Goal: Information Seeking & Learning: Compare options

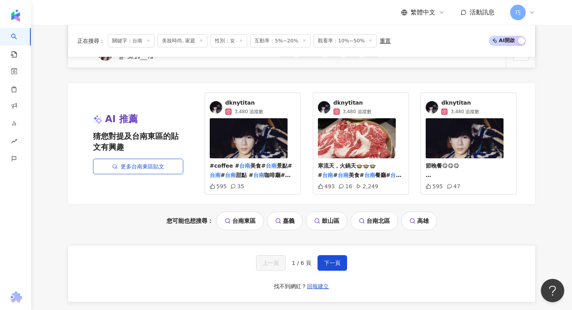
scroll to position [496, 0]
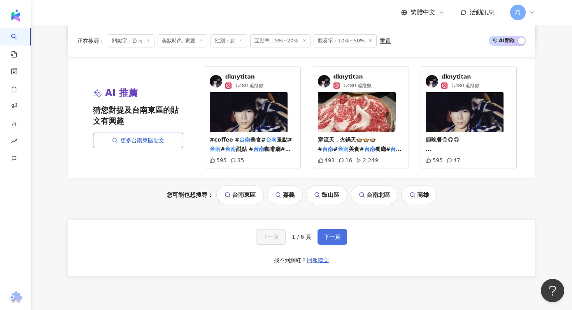
click at [343, 231] on button "下一頁" at bounding box center [332, 237] width 30 height 16
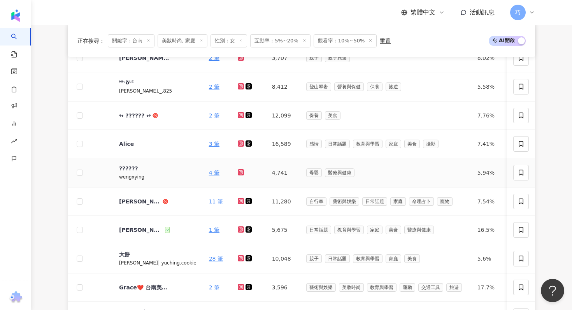
scroll to position [205, 0]
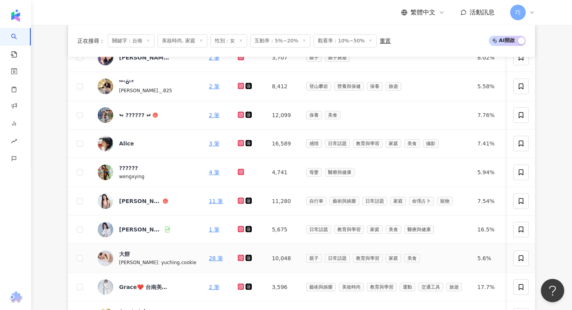
click at [155, 256] on span "大餅" at bounding box center [144, 254] width 51 height 8
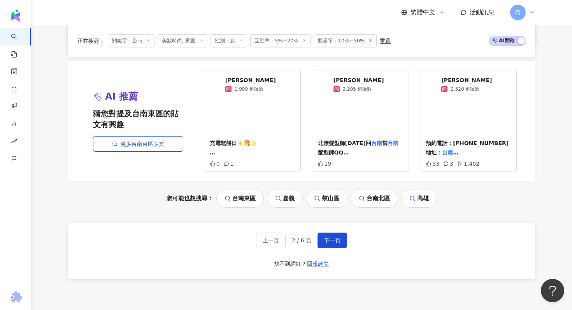
scroll to position [530, 0]
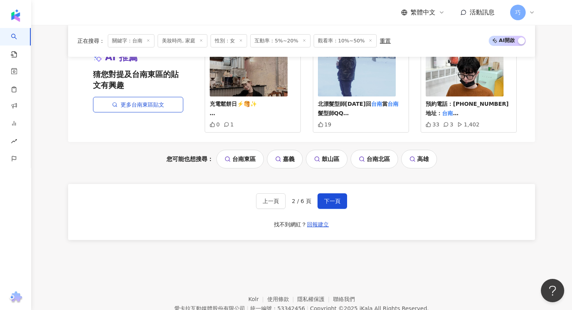
click at [349, 198] on div "上一頁 2 / 6 頁 下一頁 找不到網紅？ 回報建立" at bounding box center [301, 212] width 467 height 56
click at [333, 202] on span "下一頁" at bounding box center [332, 201] width 16 height 6
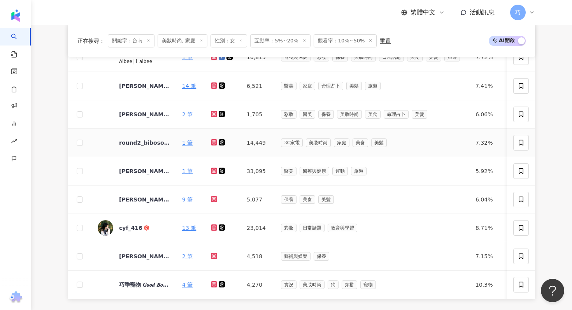
scroll to position [306, 0]
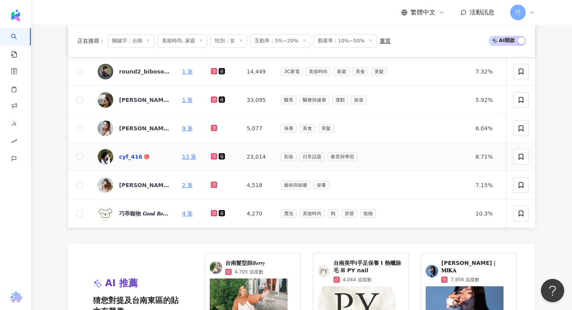
click at [137, 159] on div "cyf_416" at bounding box center [130, 157] width 23 height 8
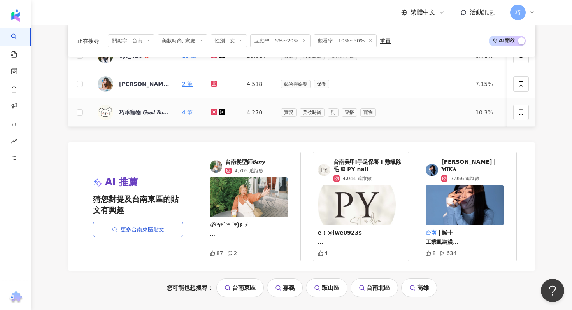
scroll to position [483, 0]
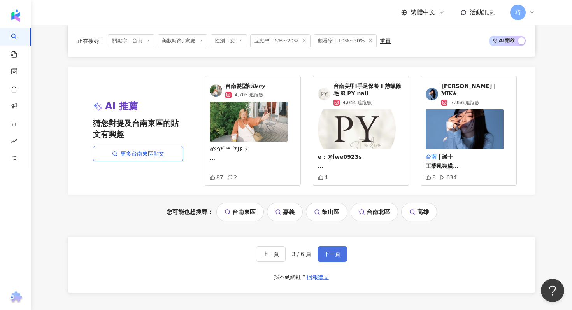
click at [328, 252] on span "下一頁" at bounding box center [332, 254] width 16 height 6
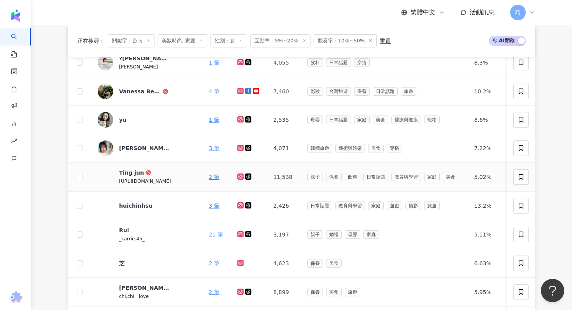
scroll to position [177, 0]
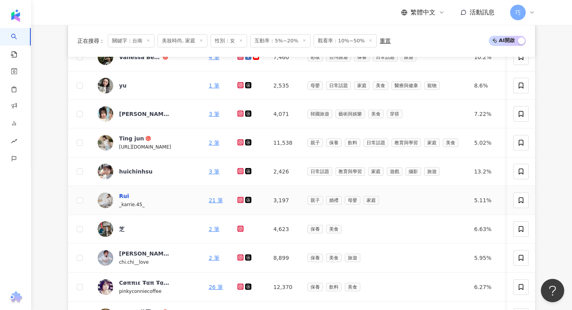
click at [122, 196] on div "Rui" at bounding box center [124, 196] width 10 height 8
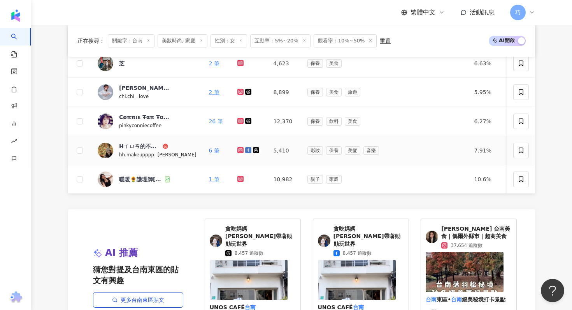
scroll to position [415, 0]
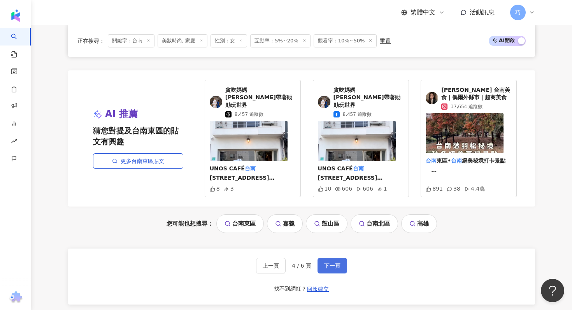
click at [328, 263] on span "下一頁" at bounding box center [332, 266] width 16 height 6
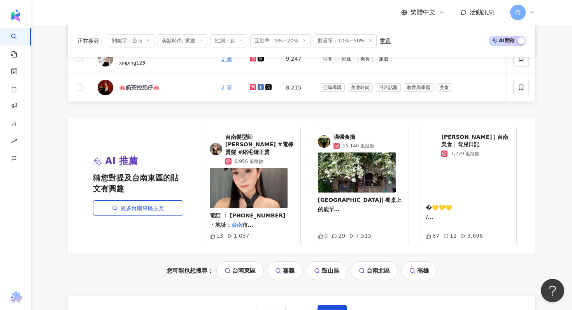
scroll to position [0, 0]
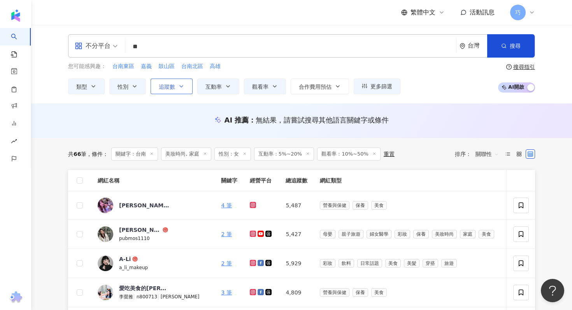
click at [163, 92] on button "追蹤數" at bounding box center [172, 87] width 42 height 16
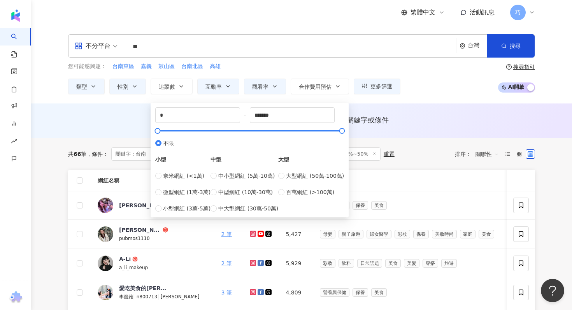
click at [127, 117] on div "AI 推薦 ： 無結果，請嘗試搜尋其他語言關鍵字或條件" at bounding box center [301, 120] width 467 height 10
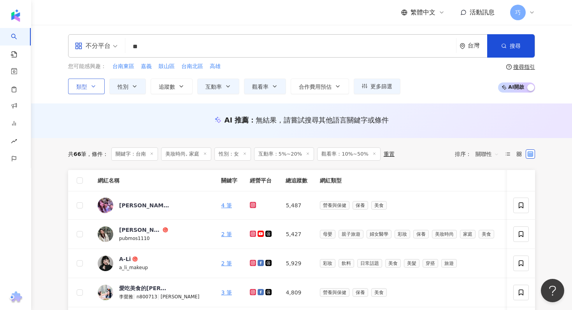
click at [89, 86] on button "類型" at bounding box center [86, 87] width 37 height 16
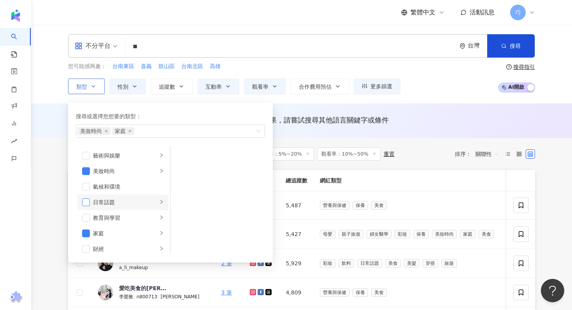
click at [88, 203] on span "button" at bounding box center [86, 202] width 8 height 8
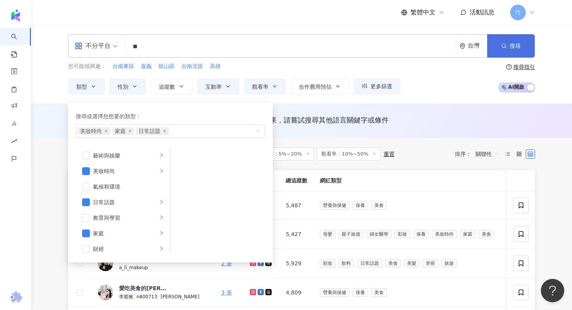
click at [509, 51] on button "搜尋" at bounding box center [510, 45] width 47 height 23
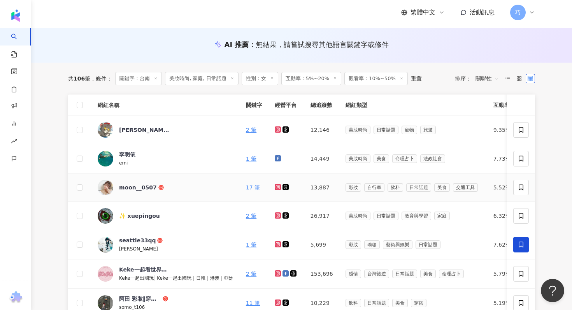
scroll to position [116, 0]
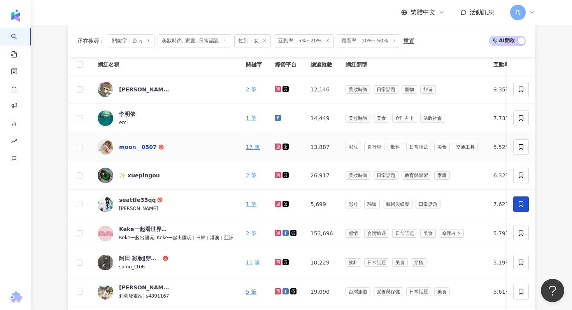
click at [133, 147] on div "moon__0507" at bounding box center [138, 147] width 38 height 8
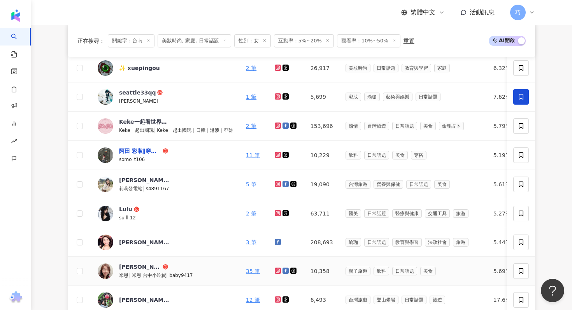
scroll to position [228, 0]
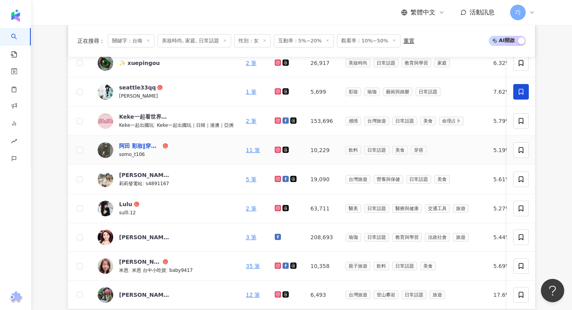
click at [134, 147] on div "阿田 彩妝‖穿搭‖景點‖美食‖色調" at bounding box center [140, 146] width 42 height 8
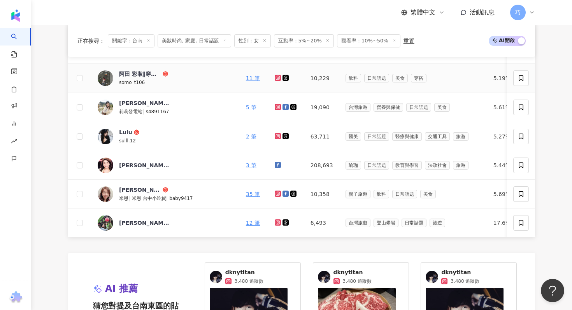
scroll to position [341, 0]
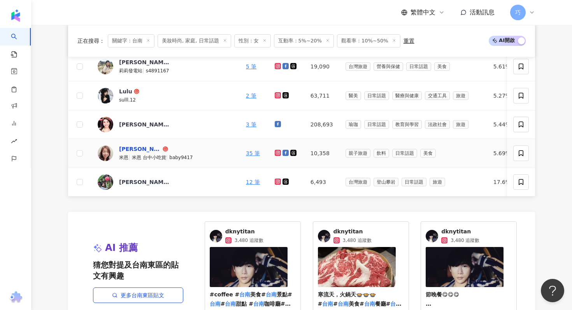
click at [131, 147] on div "張米恩" at bounding box center [140, 149] width 42 height 8
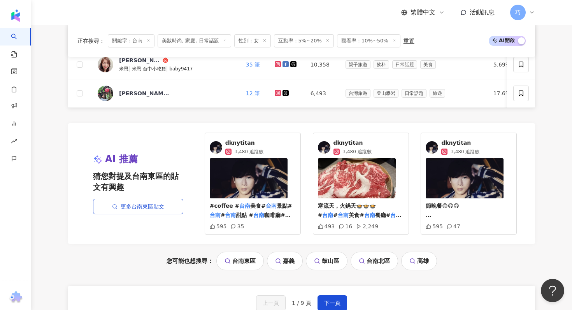
scroll to position [438, 0]
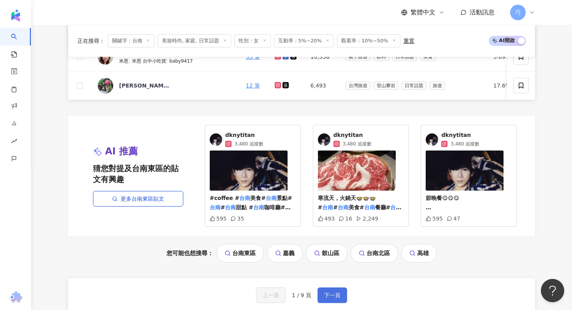
click at [328, 298] on span "下一頁" at bounding box center [332, 295] width 16 height 6
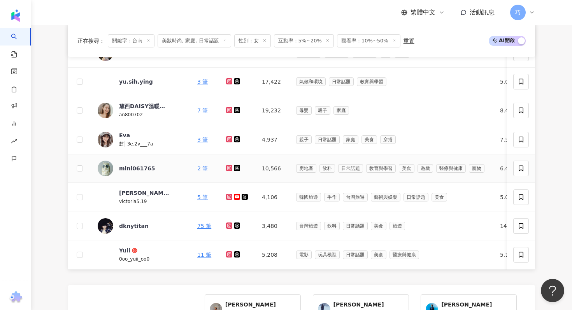
scroll to position [297, 0]
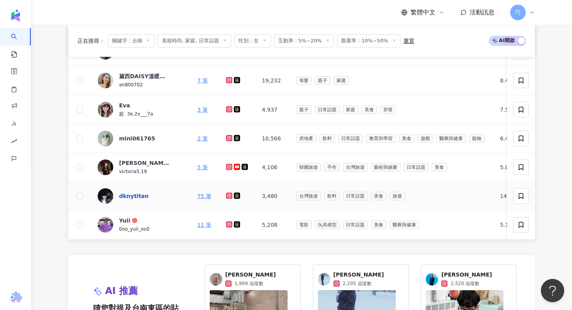
click at [133, 196] on div "dknytitan" at bounding box center [134, 196] width 30 height 8
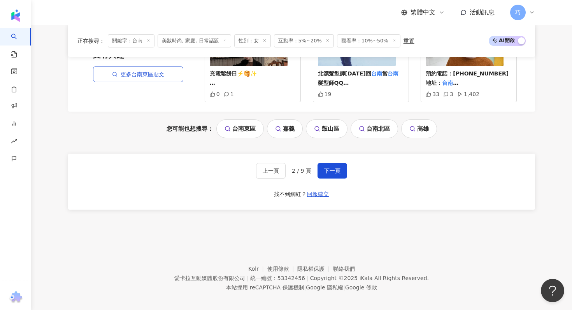
scroll to position [567, 0]
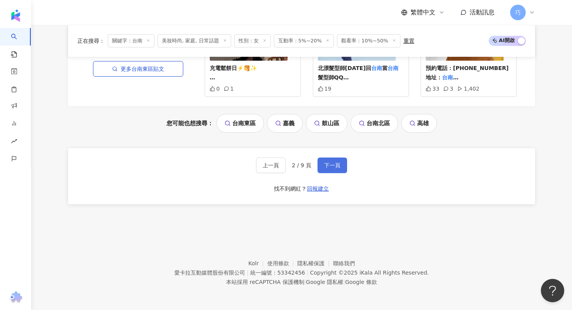
click at [329, 167] on span "下一頁" at bounding box center [332, 165] width 16 height 6
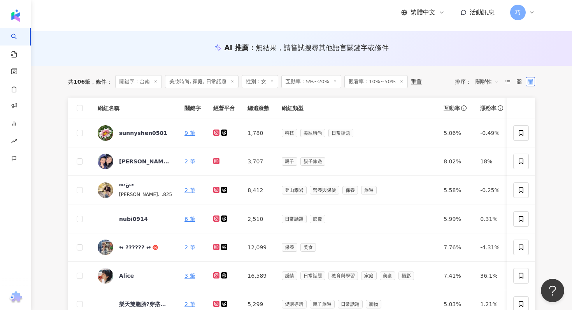
scroll to position [0, 0]
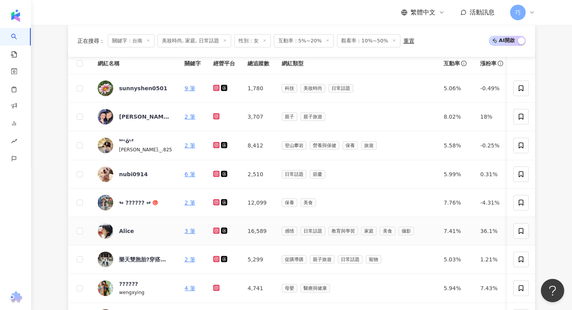
click at [237, 220] on td at bounding box center [224, 231] width 34 height 28
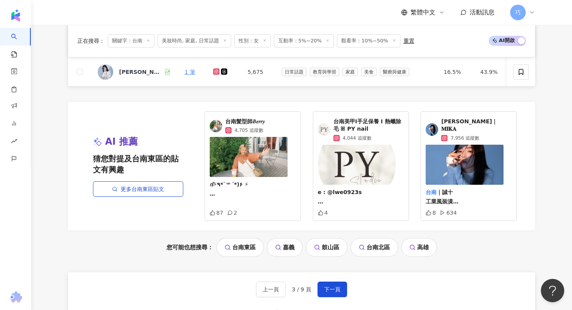
scroll to position [449, 0]
click at [334, 290] on span "下一頁" at bounding box center [332, 289] width 16 height 6
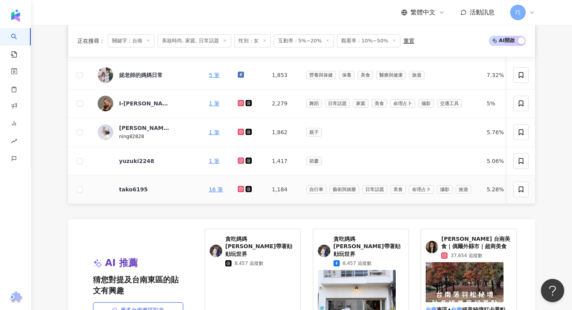
scroll to position [478, 0]
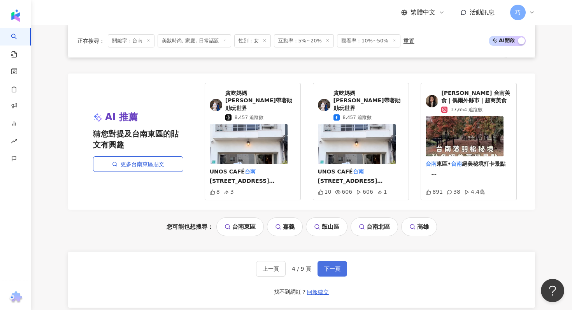
click at [327, 266] on span "下一頁" at bounding box center [332, 269] width 16 height 6
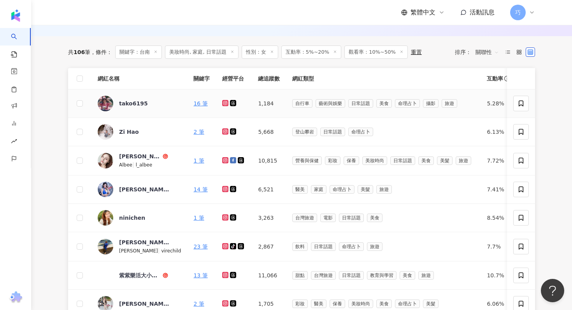
scroll to position [110, 0]
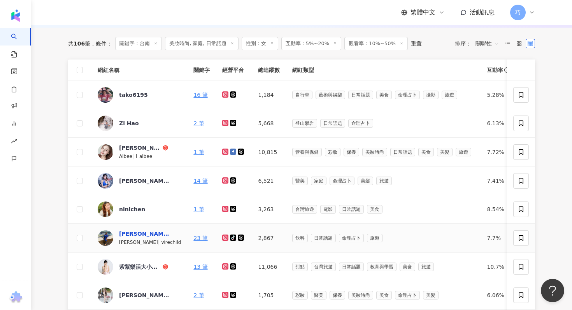
click at [145, 233] on div "Lilian Huang" at bounding box center [144, 234] width 51 height 8
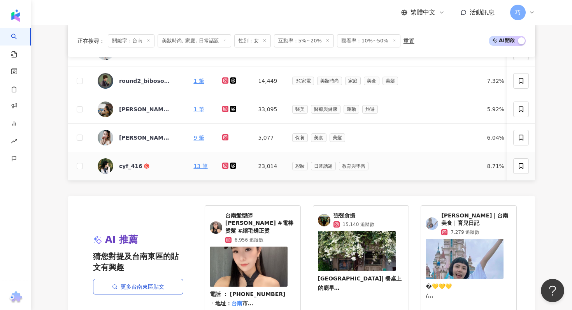
scroll to position [495, 0]
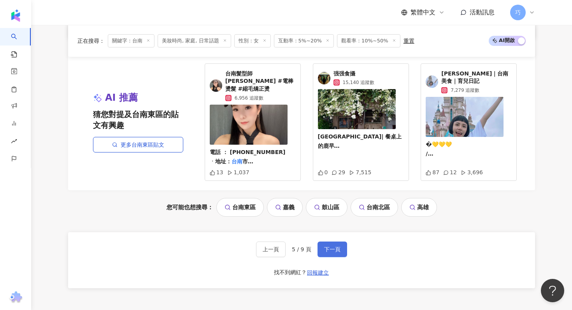
click at [329, 246] on button "下一頁" at bounding box center [332, 250] width 30 height 16
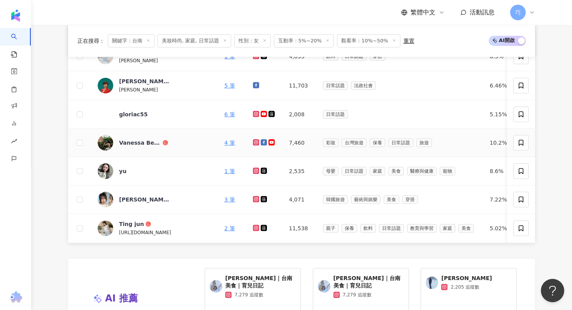
scroll to position [150, 0]
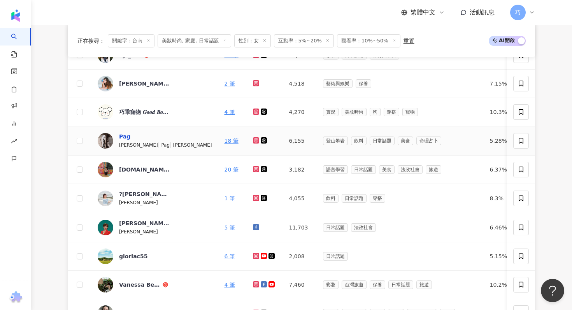
click at [122, 138] on div "Pag" at bounding box center [124, 137] width 11 height 8
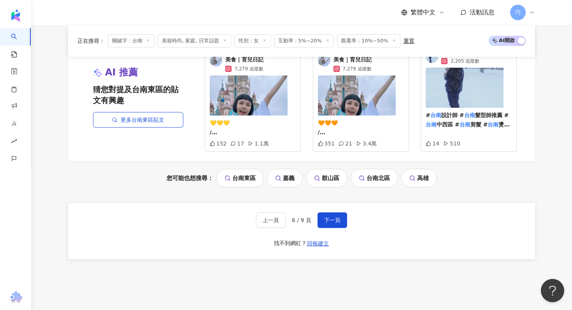
scroll to position [554, 0]
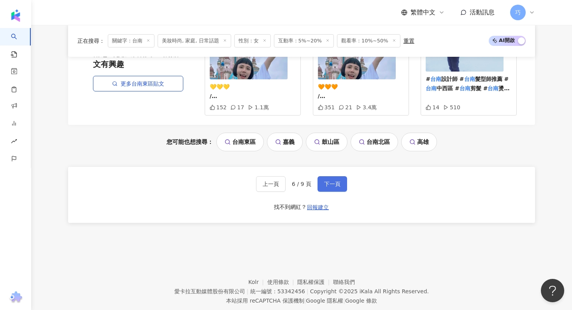
click at [338, 187] on button "下一頁" at bounding box center [332, 184] width 30 height 16
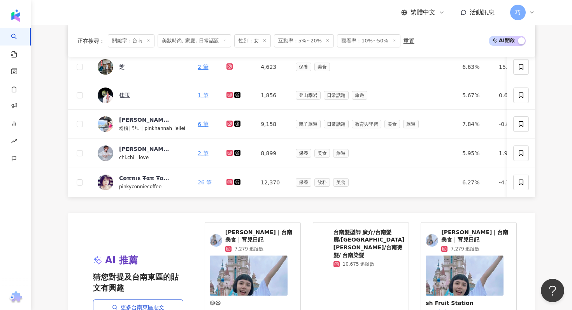
scroll to position [582, 0]
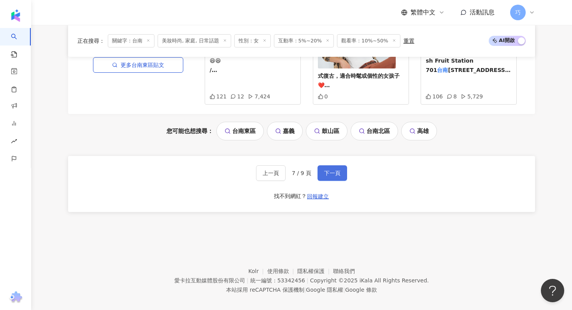
click at [324, 168] on button "下一頁" at bounding box center [332, 173] width 30 height 16
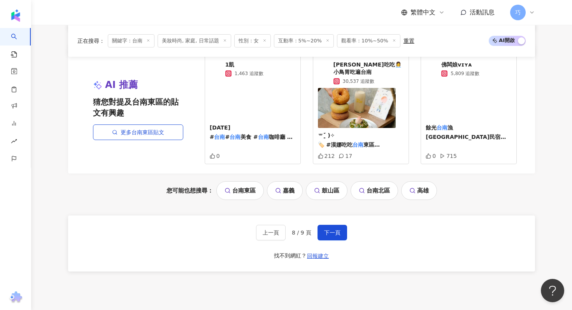
scroll to position [548, 0]
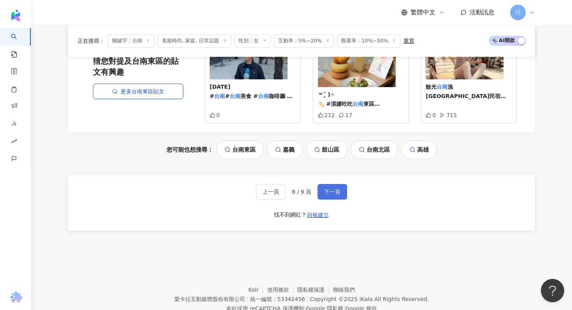
click at [337, 189] on span "下一頁" at bounding box center [332, 192] width 16 height 6
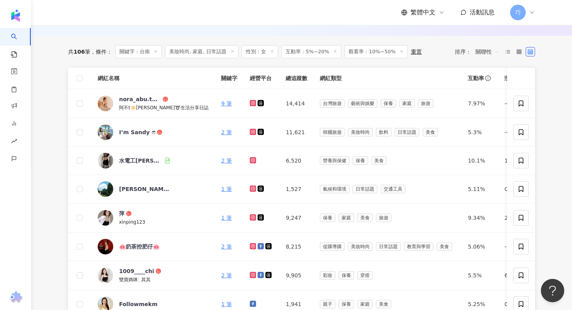
scroll to position [0, 0]
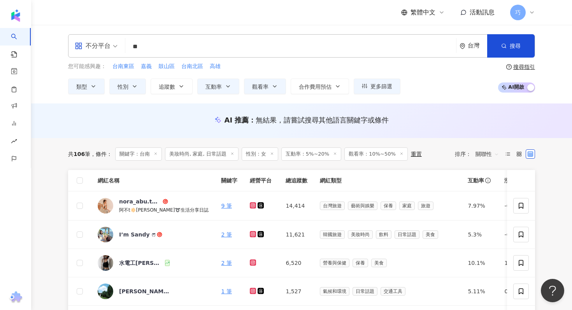
click at [172, 38] on div "不分平台 ** 台灣 搜尋 6b4105a5-e34b-40bf-9c7d-a18536fc0168 05d67138-04e8-492b-9b2a-55e3…" at bounding box center [301, 45] width 467 height 23
click at [163, 45] on input "**" at bounding box center [290, 46] width 324 height 15
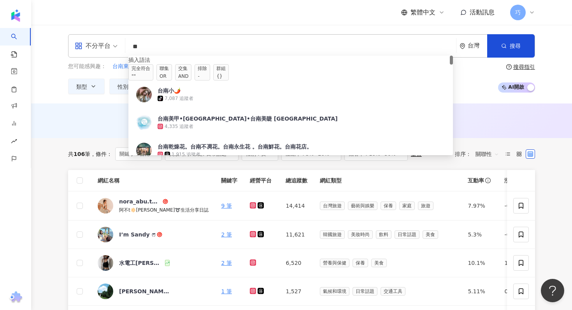
type input "*"
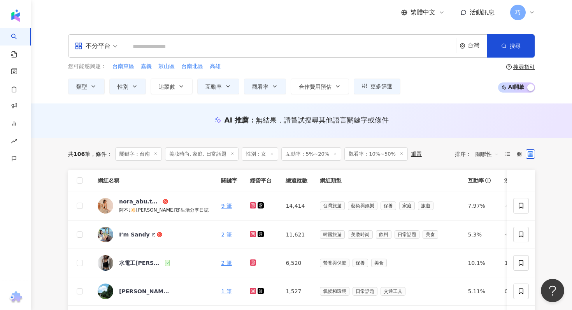
type input "*"
type input "**"
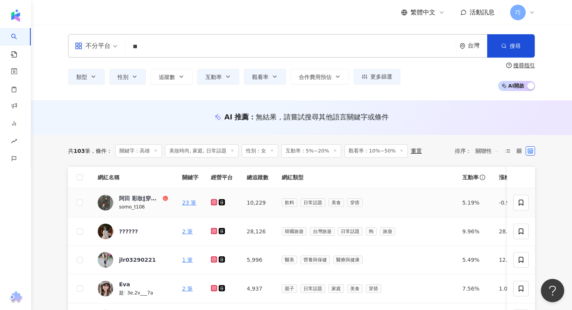
click at [183, 193] on td "23 筆" at bounding box center [190, 202] width 29 height 29
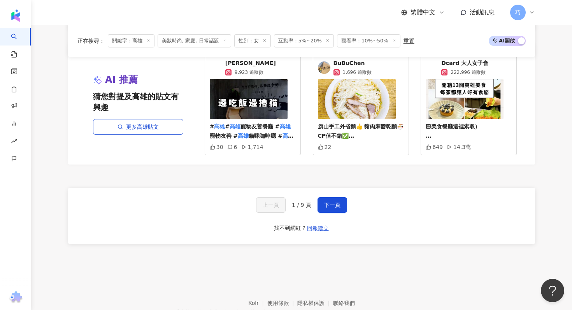
scroll to position [535, 0]
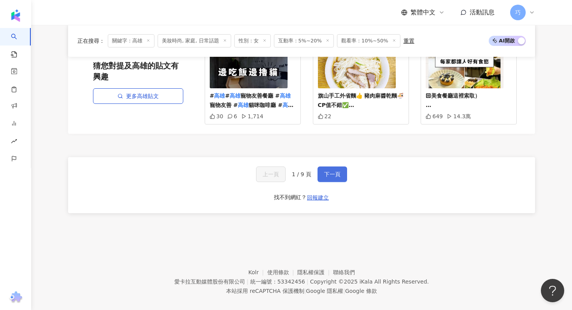
click at [333, 179] on button "下一頁" at bounding box center [332, 174] width 30 height 16
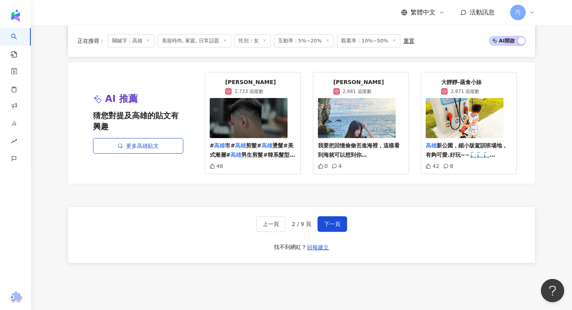
scroll to position [532, 0]
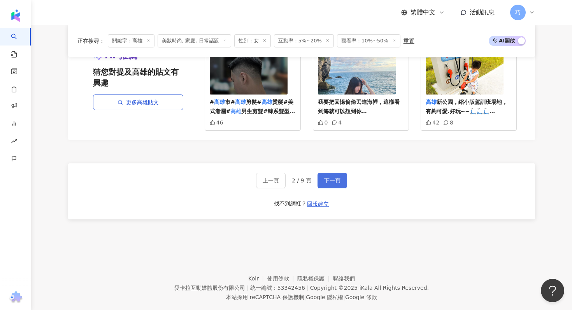
click at [326, 182] on span "下一頁" at bounding box center [332, 180] width 16 height 6
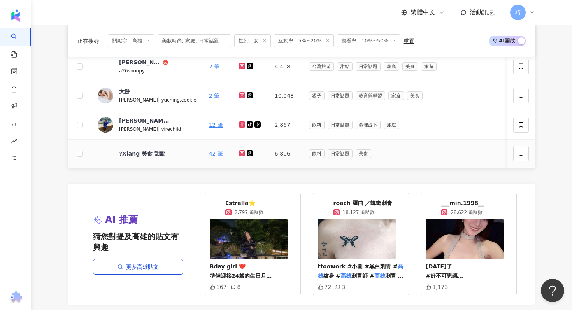
scroll to position [368, 0]
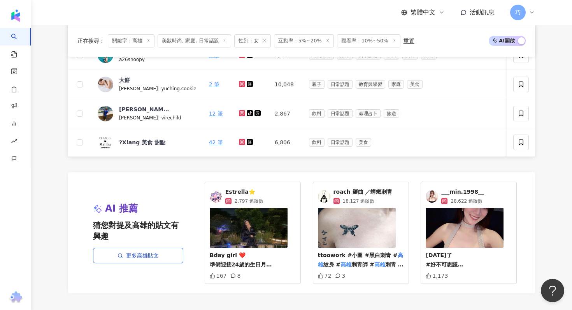
click at [287, 159] on div "網紅名稱 關鍵字 經營平台 總追蹤數 網紅類型 互動率 漲粉率 觀看率 操作 Imika imika_sumi_garden 1 筆 9,524 心理健康 藝…" at bounding box center [301, 89] width 467 height 605
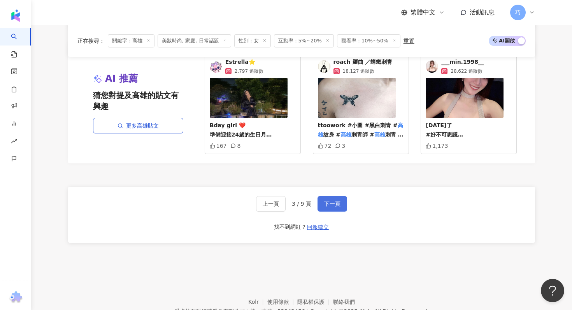
scroll to position [520, 0]
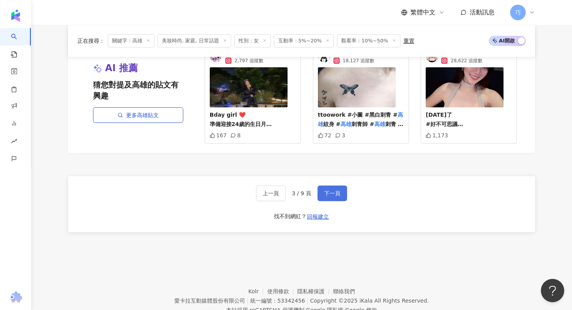
click at [334, 191] on span "下一頁" at bounding box center [332, 193] width 16 height 6
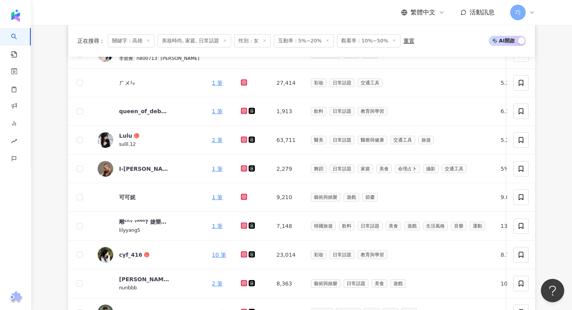
scroll to position [0, 0]
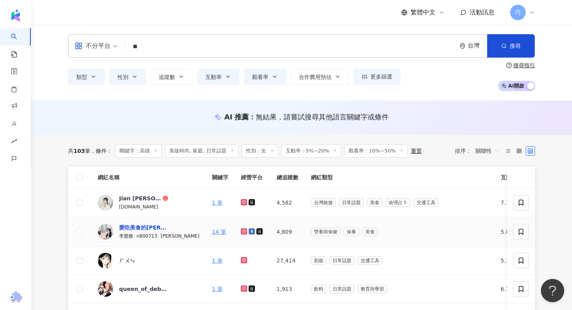
click at [152, 228] on div "愛吃美食的Verna雅雅" at bounding box center [144, 228] width 51 height 8
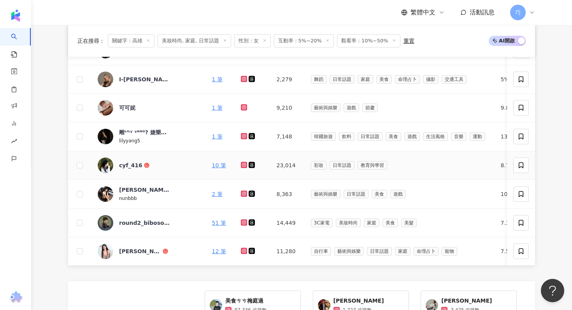
scroll to position [291, 0]
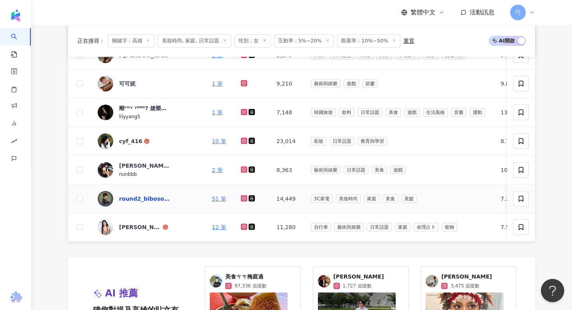
click at [142, 200] on div "round2_bibosoqq" at bounding box center [144, 199] width 51 height 8
click at [141, 229] on div "Alice Chen" at bounding box center [140, 227] width 42 height 8
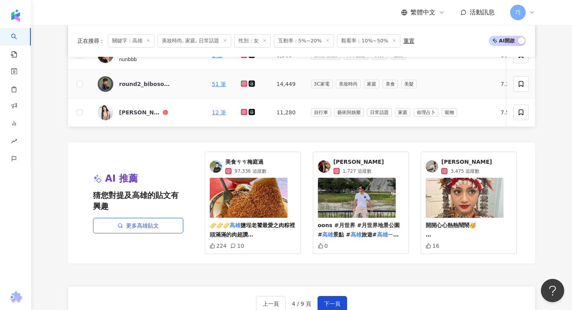
scroll to position [545, 0]
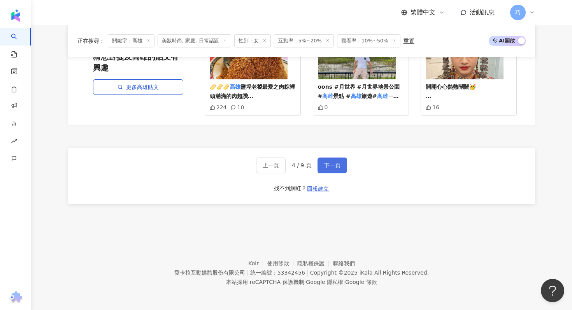
click at [326, 165] on span "下一頁" at bounding box center [332, 165] width 16 height 6
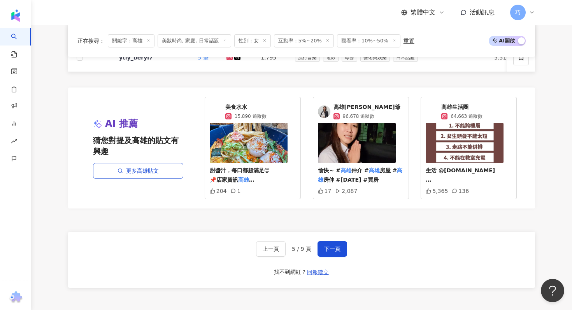
scroll to position [522, 0]
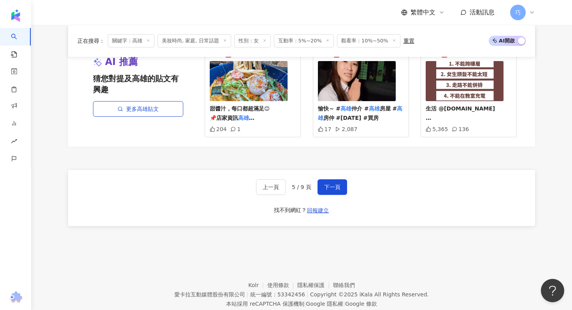
click at [332, 179] on div "上一頁 5 / 9 頁 下一頁 找不到網紅？ 回報建立" at bounding box center [301, 198] width 467 height 56
click at [323, 187] on button "下一頁" at bounding box center [332, 187] width 30 height 16
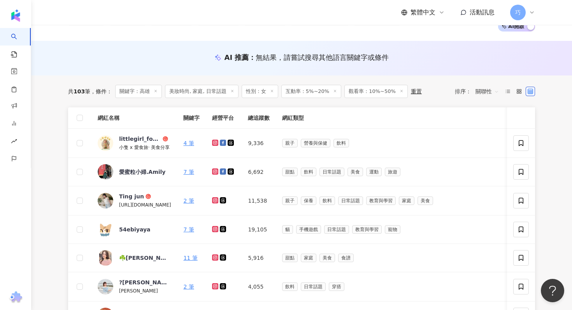
scroll to position [139, 0]
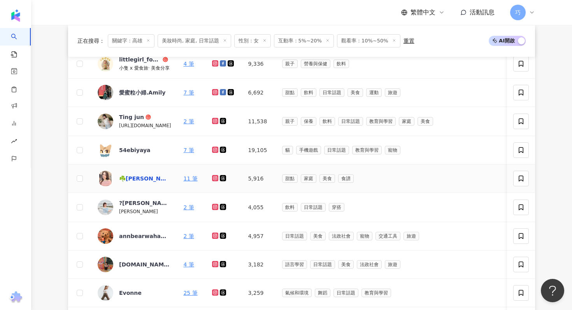
click at [130, 180] on div "☘️Carol" at bounding box center [144, 179] width 51 height 8
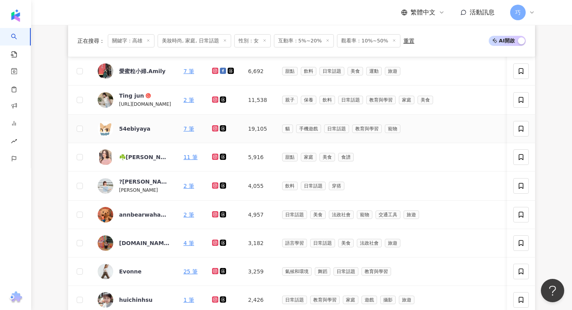
scroll to position [164, 0]
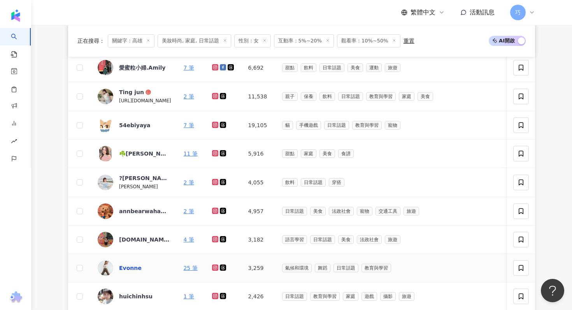
click at [130, 266] on div "Evonne" at bounding box center [130, 268] width 23 height 8
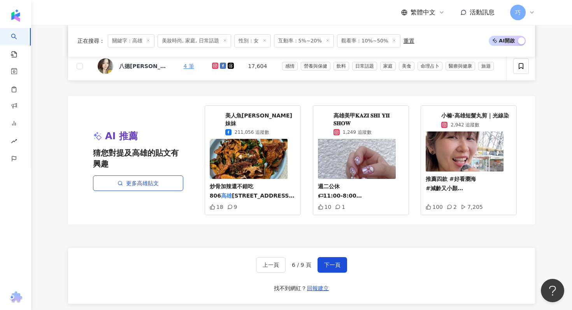
scroll to position [465, 0]
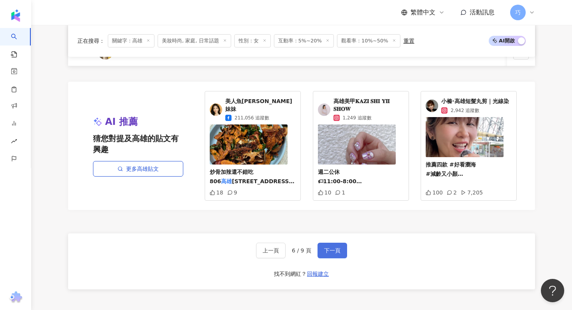
click at [325, 245] on button "下一頁" at bounding box center [332, 251] width 30 height 16
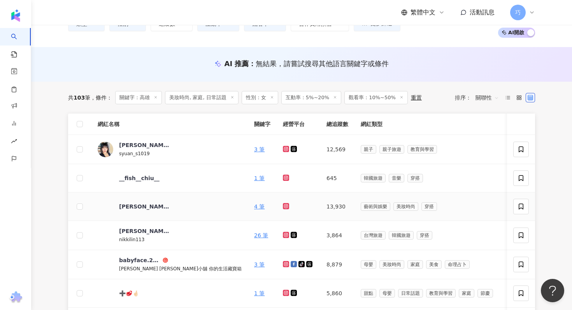
scroll to position [54, 0]
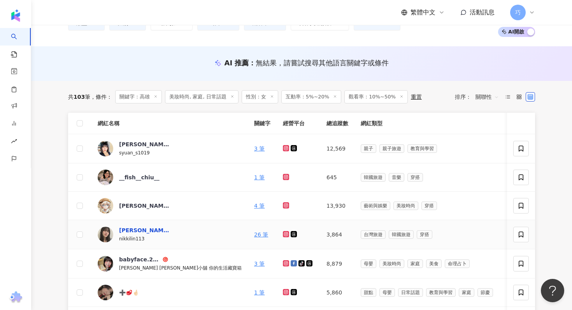
click at [149, 233] on div "妮姬 Nikki無敵破壞王" at bounding box center [144, 230] width 51 height 8
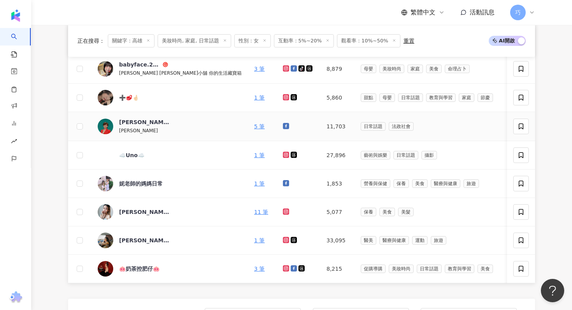
scroll to position [315, 0]
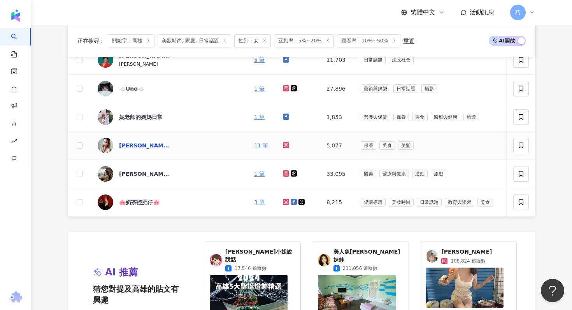
click at [139, 146] on div "[PERSON_NAME][PERSON_NAME]" at bounding box center [144, 146] width 51 height 8
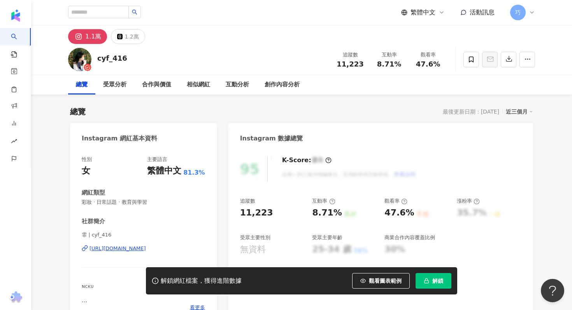
scroll to position [18, 0]
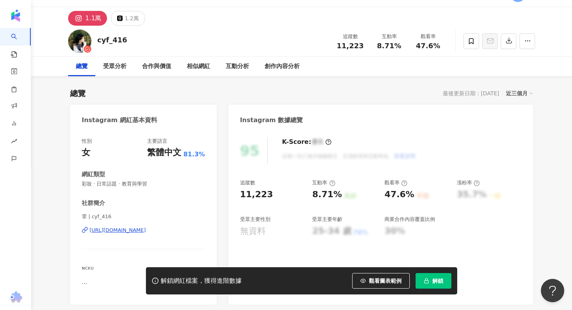
click at [158, 226] on div "霏 | cyf_416 https://www.instagram.com/cyf_416/" at bounding box center [143, 236] width 123 height 46
click at [146, 230] on div "https://www.instagram.com/cyf_416/" at bounding box center [117, 230] width 56 height 7
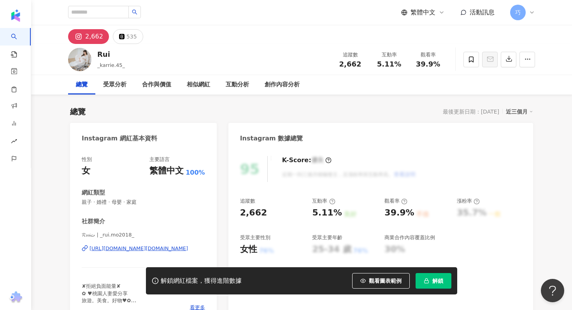
click at [431, 283] on button "解鎖" at bounding box center [433, 281] width 36 height 16
click at [164, 248] on div "https://www.instagram.com/_rui.mo2018_/" at bounding box center [138, 248] width 98 height 7
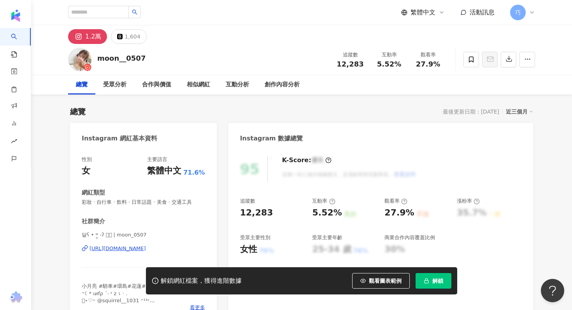
click at [171, 242] on div "달ʕ • ʷ̣̫ ֊ʔ 𓈒𓏸 | moon_0507 [URL][DOMAIN_NAME]" at bounding box center [143, 254] width 123 height 46
click at [146, 247] on div "https://www.instagram.com/moon_0507/" at bounding box center [117, 248] width 56 height 7
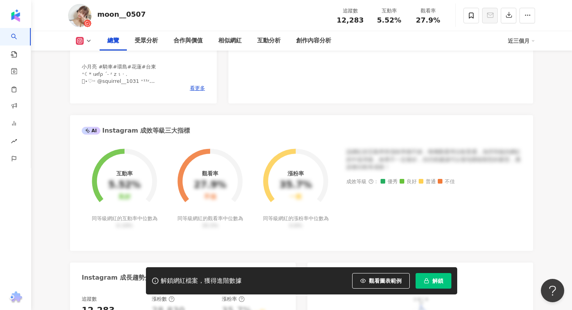
scroll to position [39, 0]
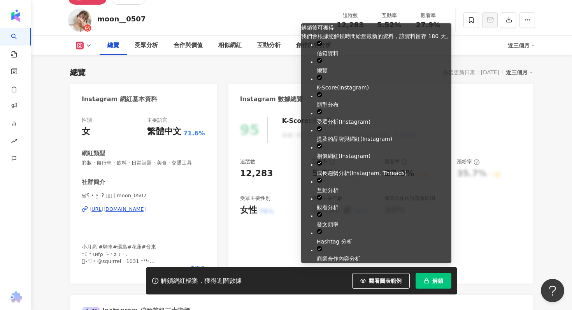
click at [421, 277] on button "解鎖" at bounding box center [433, 281] width 36 height 16
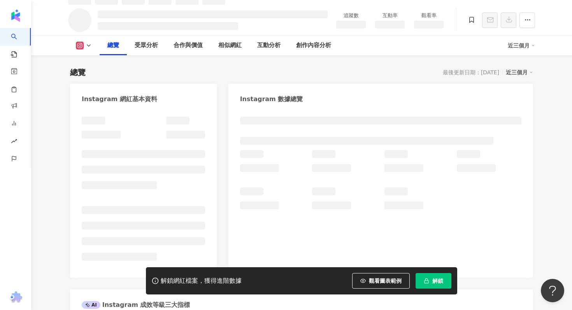
scroll to position [148, 0]
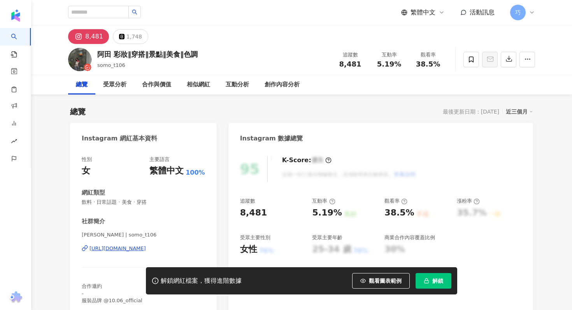
click at [146, 251] on div "[URL][DOMAIN_NAME]" at bounding box center [117, 248] width 56 height 7
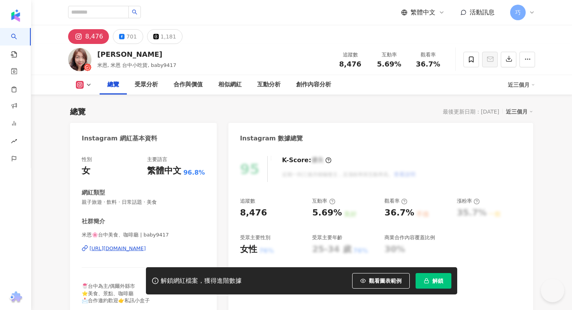
click at [430, 282] on button "解鎖" at bounding box center [433, 281] width 36 height 16
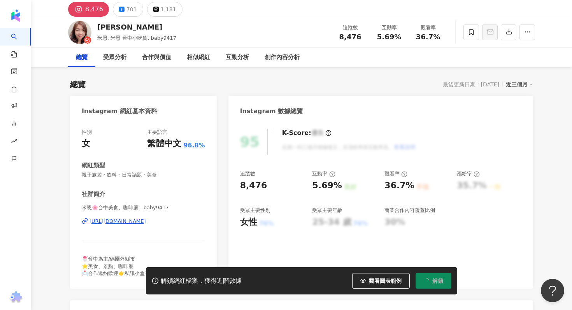
scroll to position [55, 0]
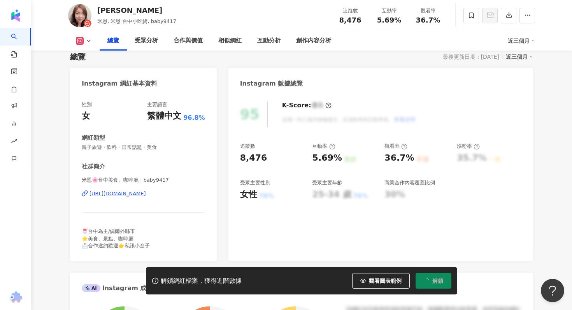
click at [166, 189] on div "米恩🌸台中美食、咖啡廳 | baby9417 https://www.instagram.com/baby9417/" at bounding box center [143, 200] width 123 height 46
click at [146, 196] on div "https://www.instagram.com/baby9417/" at bounding box center [117, 193] width 56 height 7
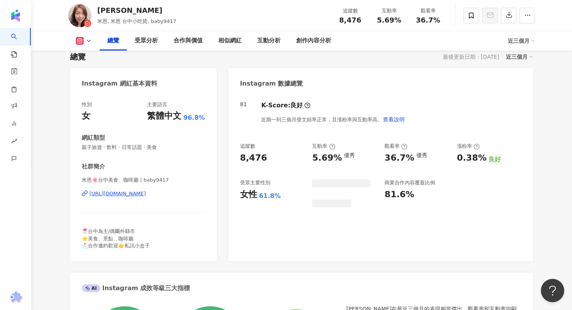
scroll to position [382, 0]
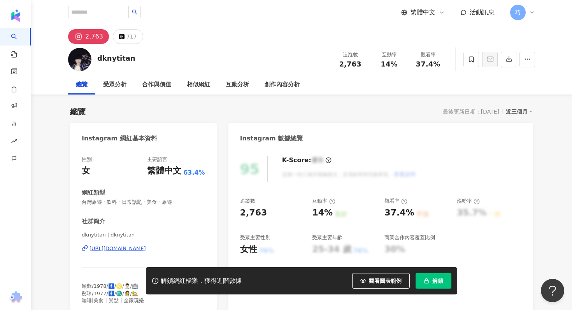
scroll to position [10, 0]
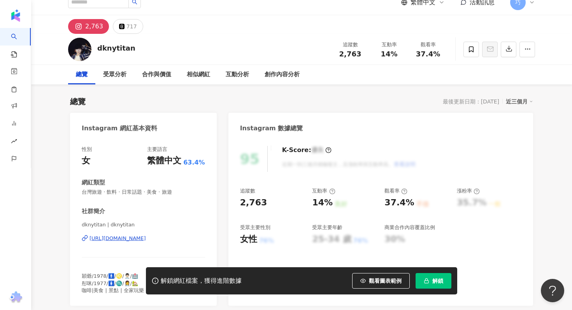
click at [146, 241] on div "[URL][DOMAIN_NAME]" at bounding box center [117, 238] width 56 height 7
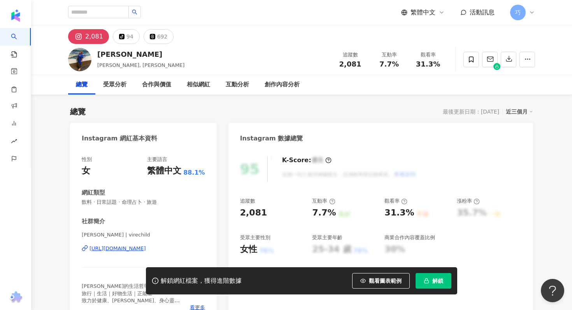
click at [146, 249] on div "[URL][DOMAIN_NAME]" at bounding box center [117, 248] width 56 height 7
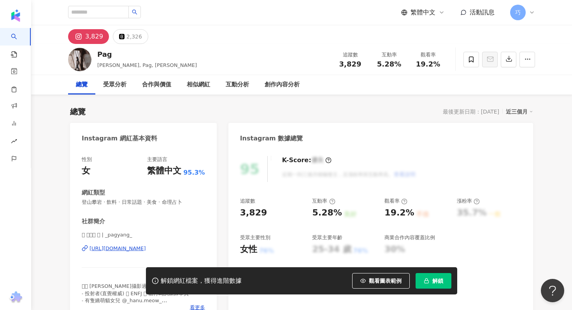
click at [436, 288] on button "解鎖" at bounding box center [433, 281] width 36 height 16
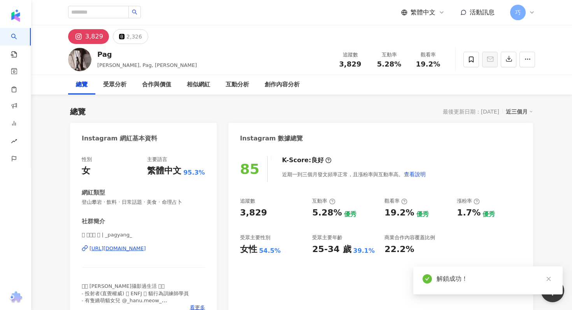
click at [141, 248] on div "https://www.instagram.com/_pagyang_/" at bounding box center [117, 248] width 56 height 7
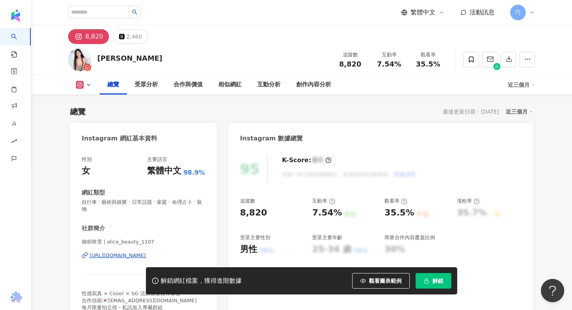
scroll to position [108, 0]
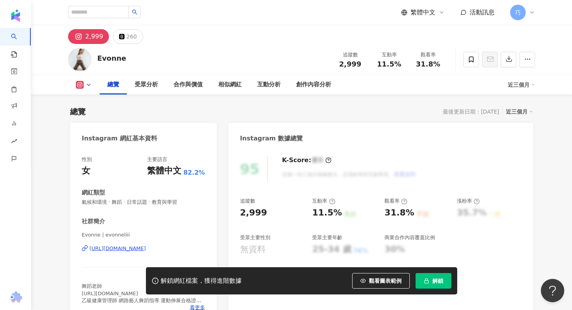
scroll to position [56, 0]
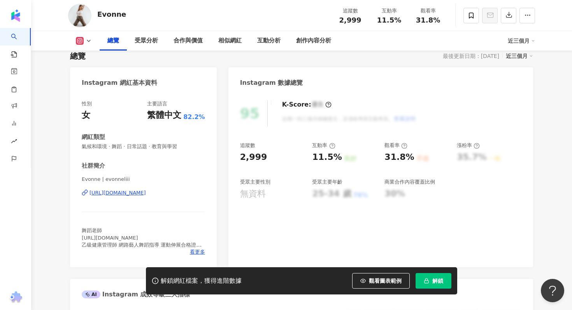
click at [146, 194] on div "https://www.instagram.com/evonneliii/" at bounding box center [117, 192] width 56 height 7
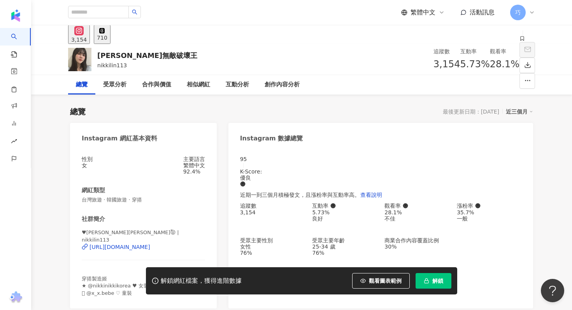
click at [431, 280] on button "解鎖" at bounding box center [433, 281] width 36 height 16
click at [150, 249] on div "[URL][DOMAIN_NAME]" at bounding box center [119, 247] width 61 height 6
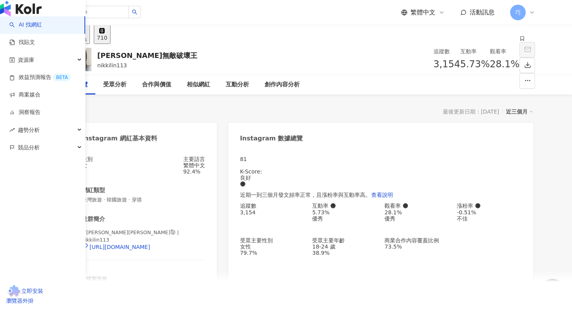
click at [27, 16] on img "button" at bounding box center [21, 9] width 42 height 16
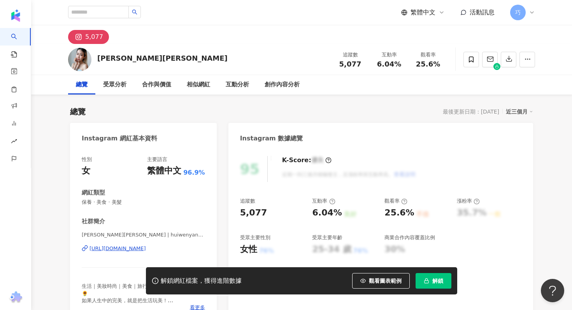
click at [438, 273] on button "解鎖" at bounding box center [433, 281] width 36 height 16
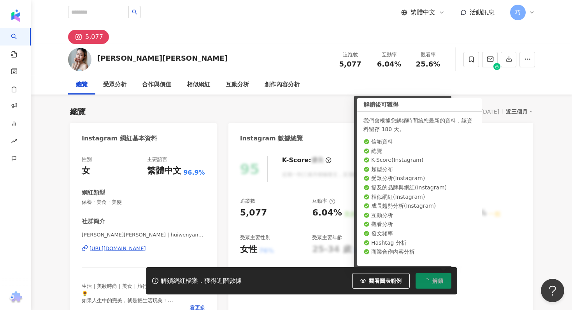
click at [433, 282] on span "解鎖" at bounding box center [437, 281] width 11 height 6
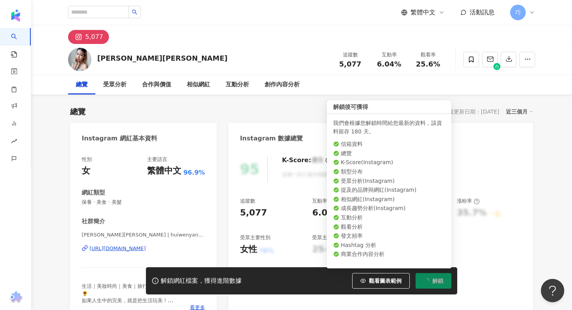
click at [482, 282] on div "解鎖網紅檔案，獲得進階數據 觀看圖表範例 解鎖" at bounding box center [286, 280] width 572 height 27
click at [445, 285] on button "解鎖" at bounding box center [433, 281] width 36 height 16
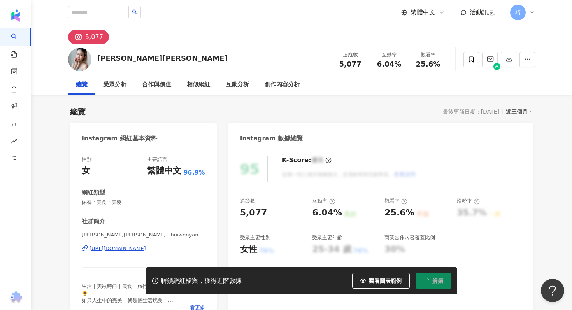
click at [146, 248] on div "[URL][DOMAIN_NAME]" at bounding box center [117, 248] width 56 height 7
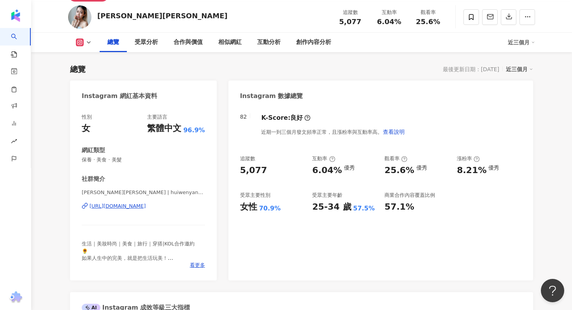
scroll to position [126, 0]
